Goal: Transaction & Acquisition: Purchase product/service

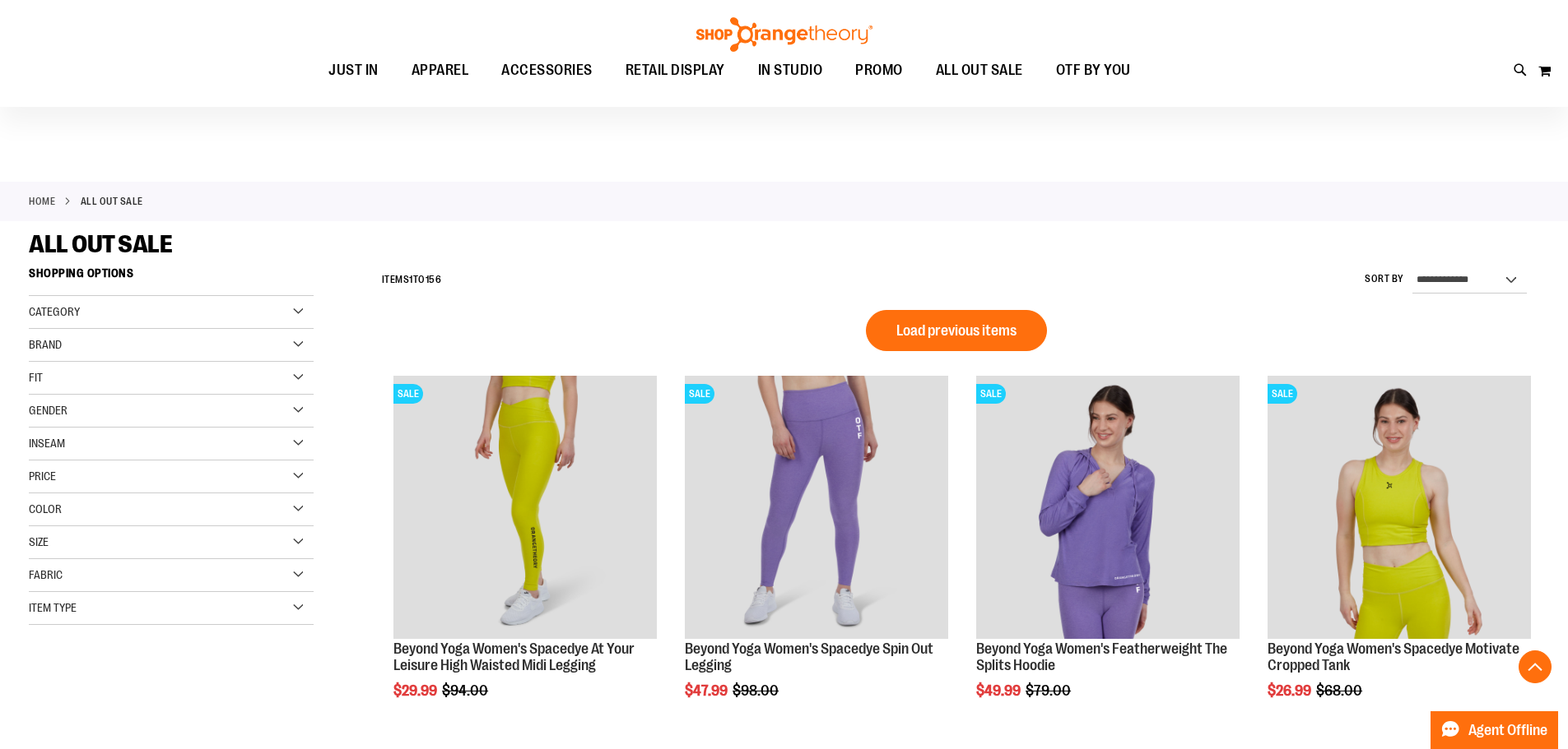
scroll to position [832, 0]
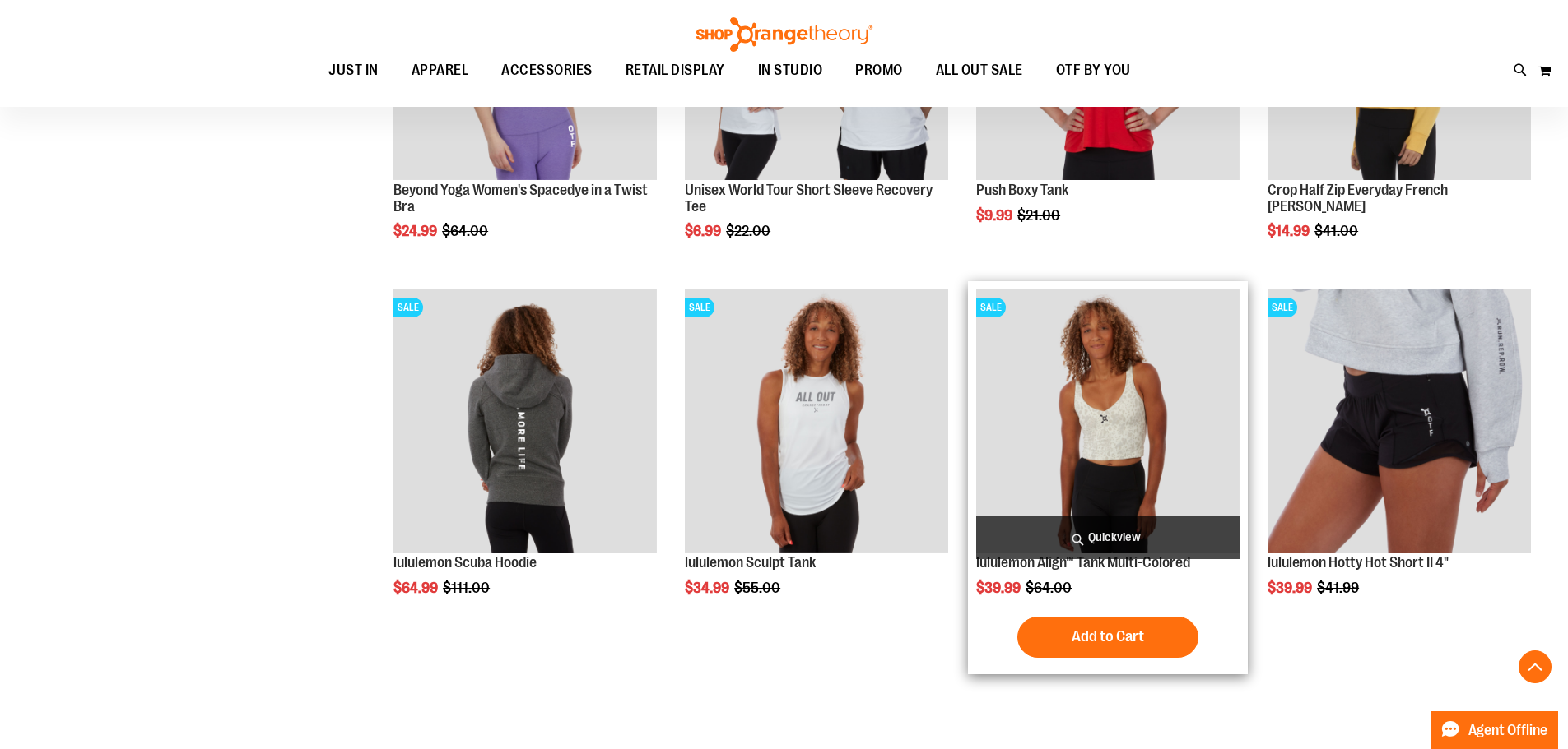
drag, startPoint x: 0, startPoint y: 0, endPoint x: 1071, endPoint y: 405, distance: 1145.0
click at [1071, 405] on img "product" at bounding box center [1107, 421] width 263 height 263
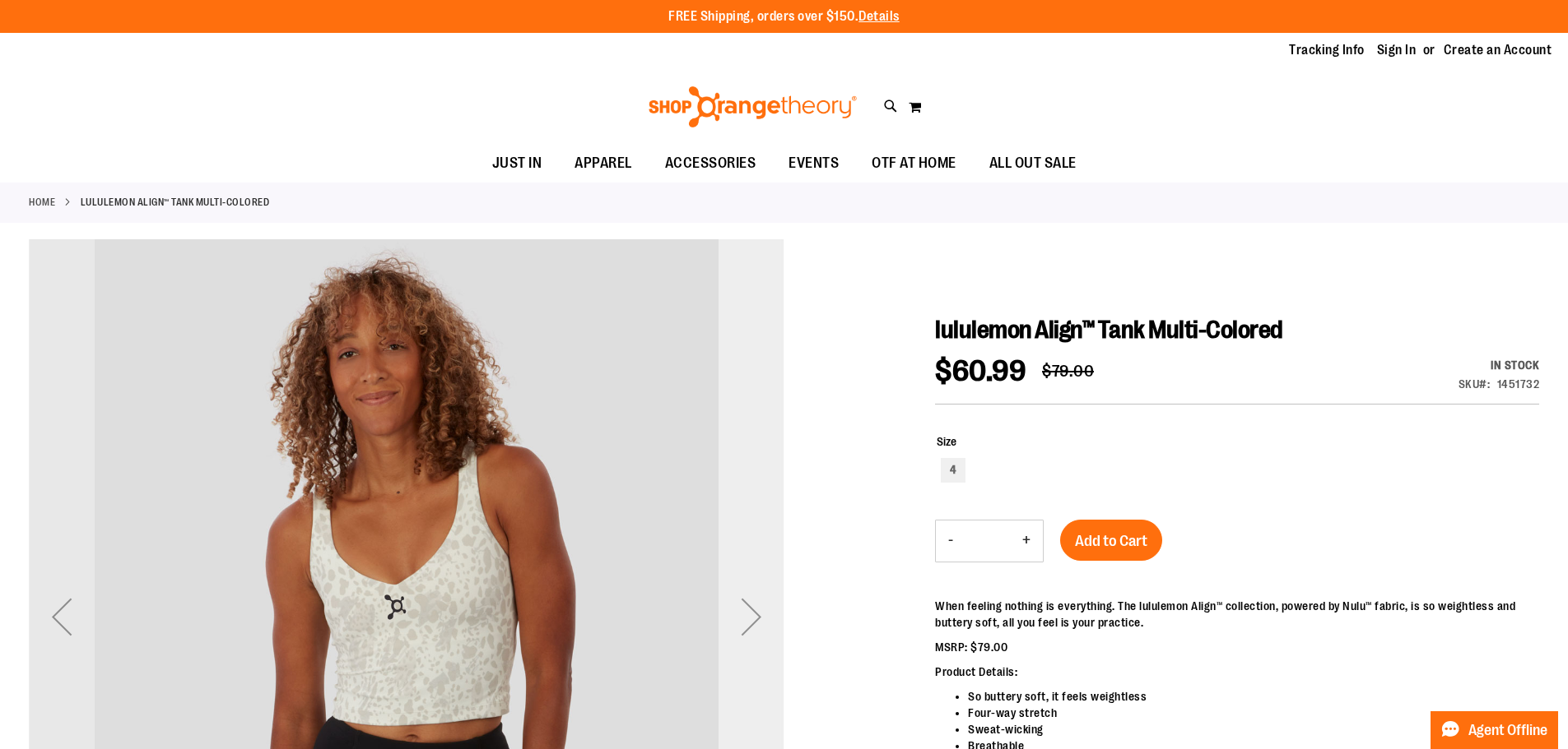
type input "**********"
click at [734, 638] on div "Next" at bounding box center [751, 617] width 66 height 66
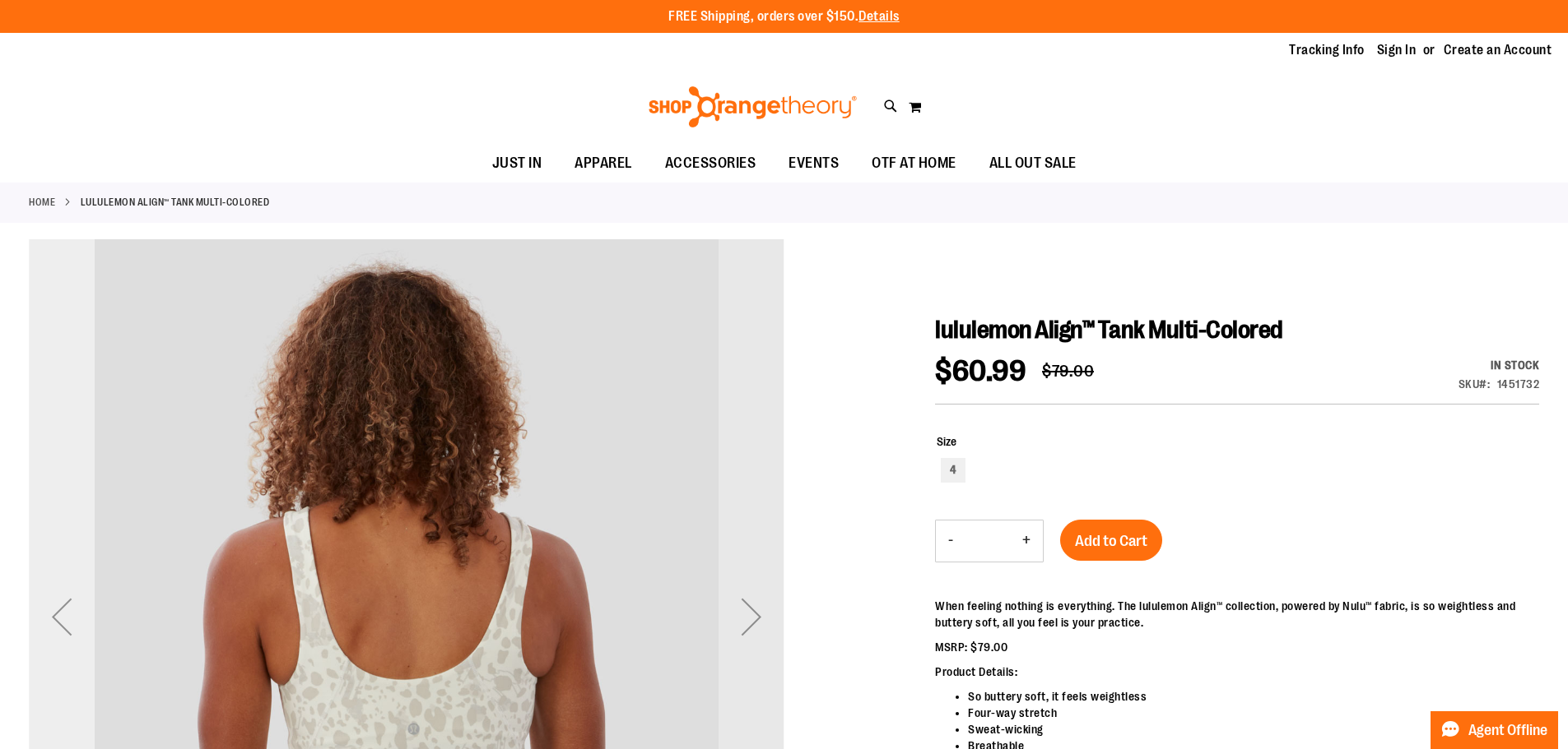
click at [52, 618] on div "Previous" at bounding box center [62, 617] width 66 height 66
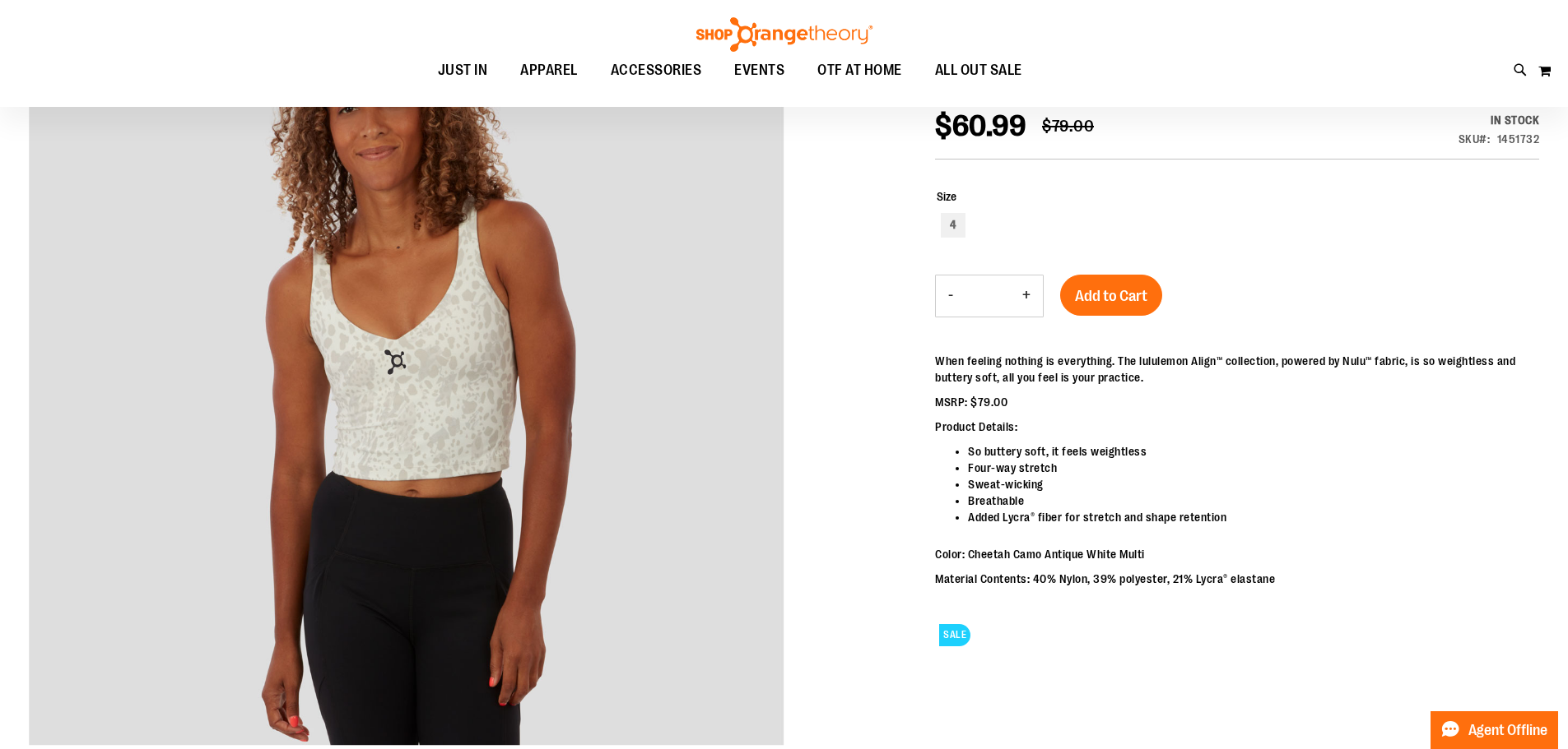
scroll to position [262, 0]
